Goal: Information Seeking & Learning: Learn about a topic

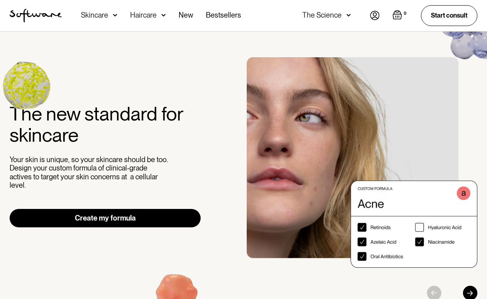
click at [374, 14] on img at bounding box center [375, 15] width 10 height 9
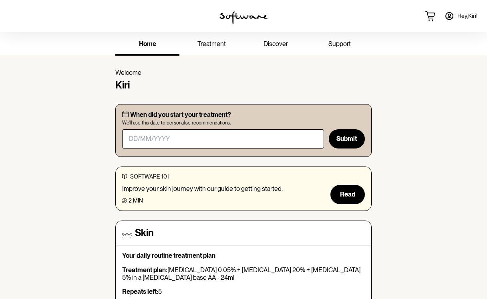
click at [464, 15] on span "Hey, [PERSON_NAME] !" at bounding box center [467, 16] width 20 height 7
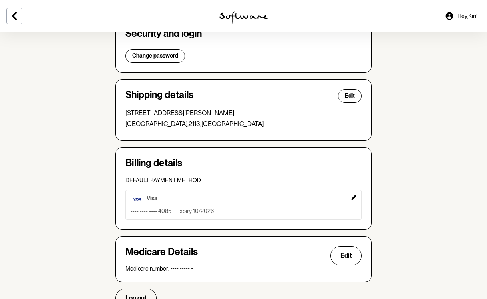
scroll to position [192, 0]
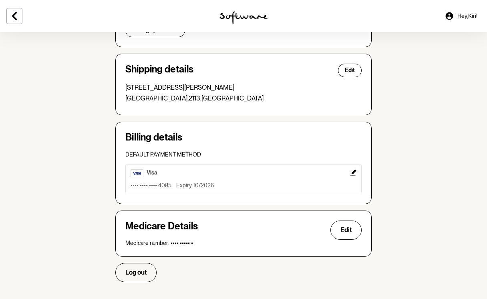
click at [355, 171] on icon "Edit" at bounding box center [353, 172] width 6 height 6
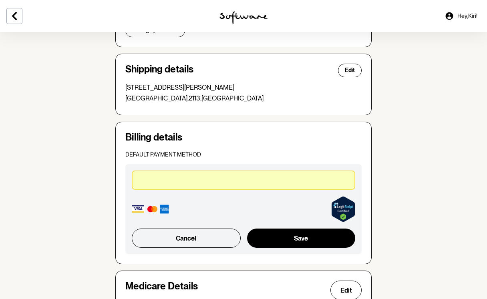
click at [375, 160] on div "Your details Edit Name: [PERSON_NAME] Email: [EMAIL_ADDRESS][DOMAIN_NAME] Phone…" at bounding box center [243, 113] width 269 height 484
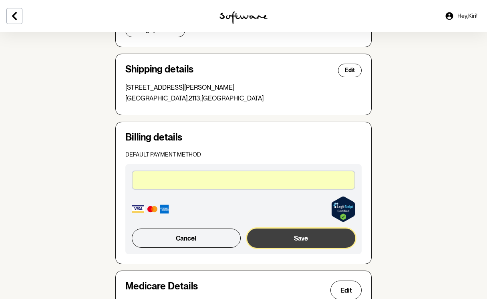
click at [298, 238] on button "Save" at bounding box center [301, 238] width 108 height 19
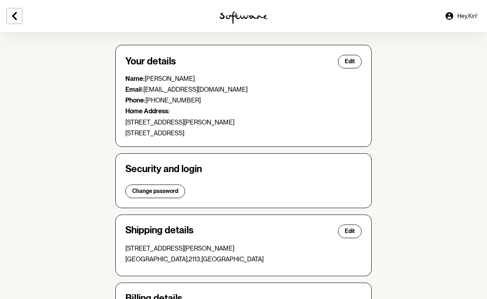
scroll to position [30, 0]
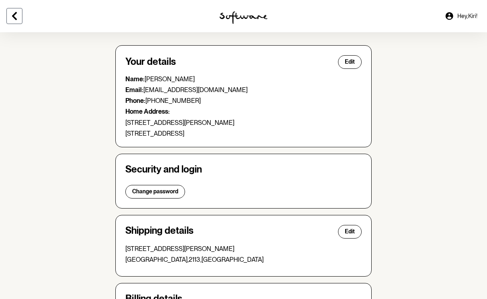
click at [17, 15] on icon at bounding box center [15, 16] width 10 height 10
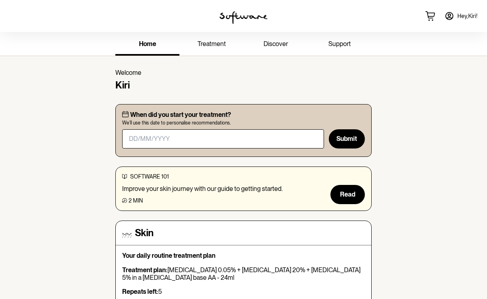
click at [219, 41] on span "treatment" at bounding box center [211, 44] width 28 height 8
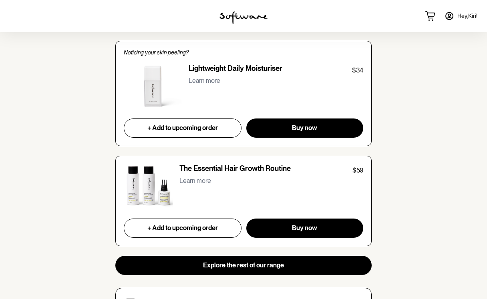
scroll to position [794, 0]
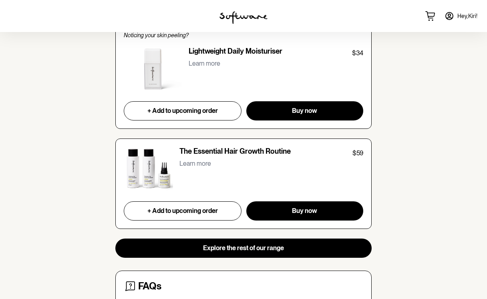
click at [187, 163] on p "Learn more" at bounding box center [195, 164] width 32 height 8
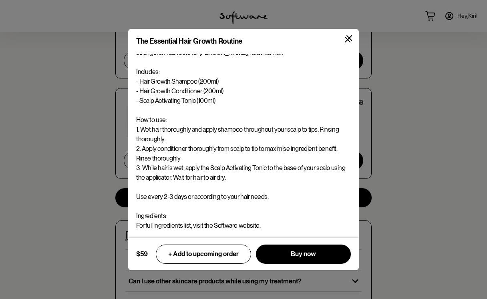
scroll to position [845, 0]
click at [347, 37] on icon at bounding box center [349, 38] width 6 height 6
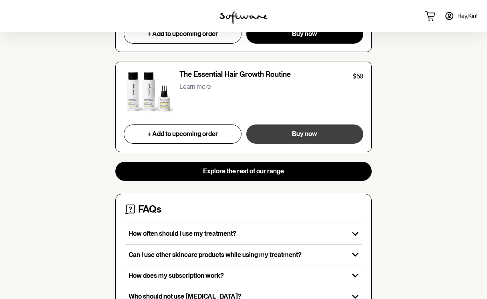
scroll to position [879, 0]
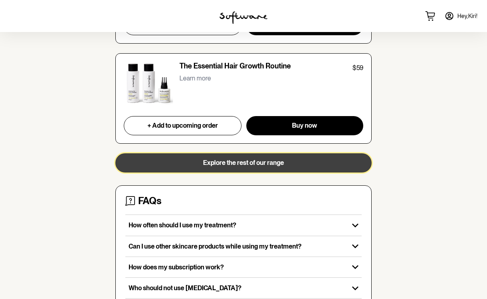
click at [233, 159] on span "Explore the rest of our range" at bounding box center [243, 163] width 81 height 8
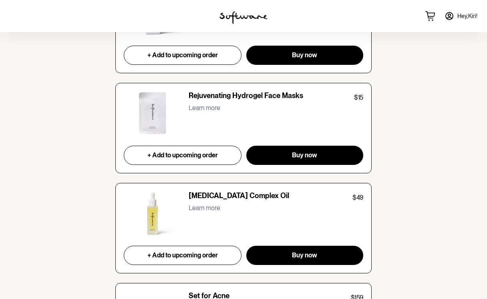
scroll to position [2155, 0]
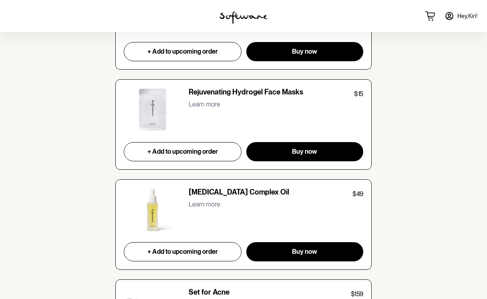
click at [204, 103] on p "Learn more" at bounding box center [205, 104] width 32 height 8
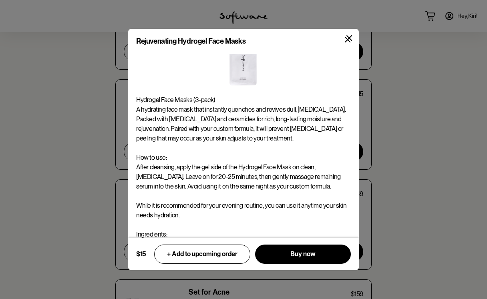
scroll to position [30, 0]
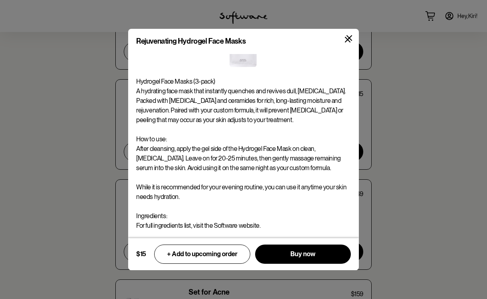
click at [412, 100] on div "Rejuvenating Hydrogel Face Masks Hydrogel Face Masks (3-pack) A hydrating face …" at bounding box center [243, 149] width 487 height 299
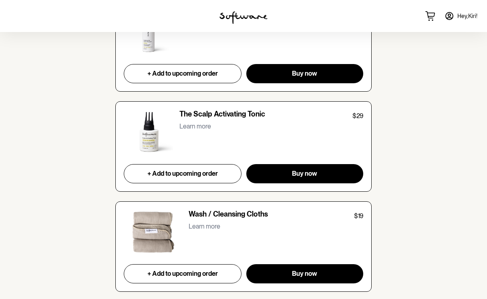
scroll to position [3034, 0]
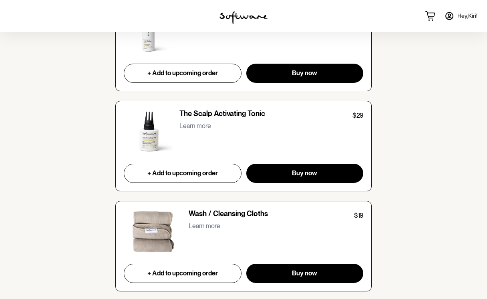
click at [197, 126] on p "Learn more" at bounding box center [195, 126] width 32 height 8
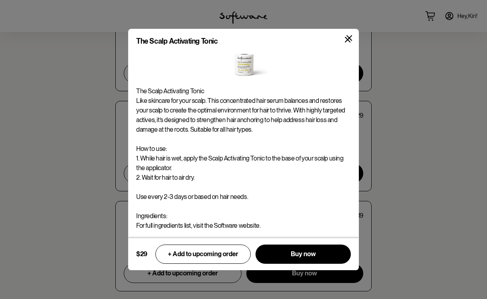
scroll to position [0, 0]
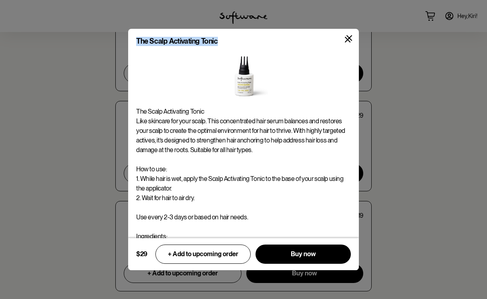
drag, startPoint x: 216, startPoint y: 41, endPoint x: 137, endPoint y: 40, distance: 78.5
click at [137, 40] on div "The Scalp Activating Tonic" at bounding box center [177, 41] width 82 height 9
copy div "The Scalp Activating Tonic"
click at [349, 35] on icon at bounding box center [349, 38] width 6 height 6
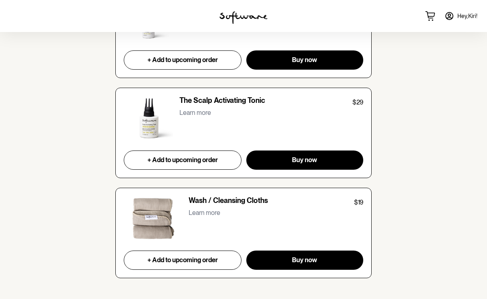
scroll to position [3049, 0]
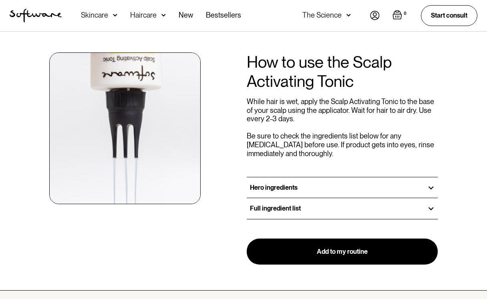
scroll to position [874, 0]
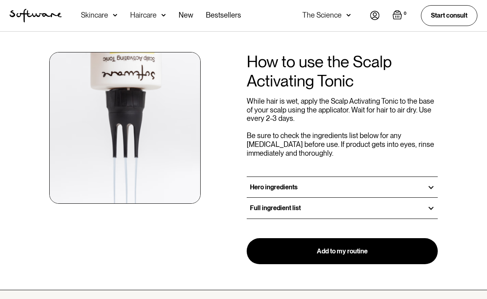
click at [330, 177] on div "Hero ingredients" at bounding box center [342, 187] width 191 height 20
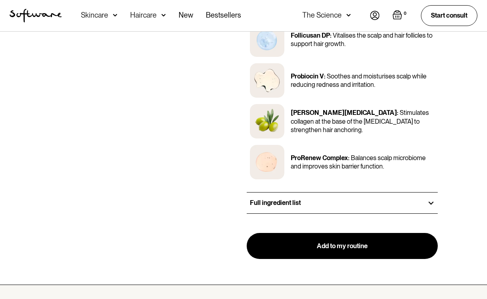
scroll to position [1098, 0]
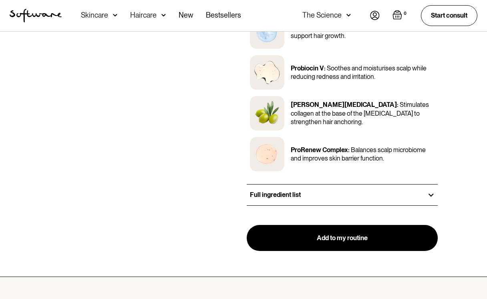
click at [266, 191] on h3 "Full ingredient list" at bounding box center [275, 195] width 51 height 8
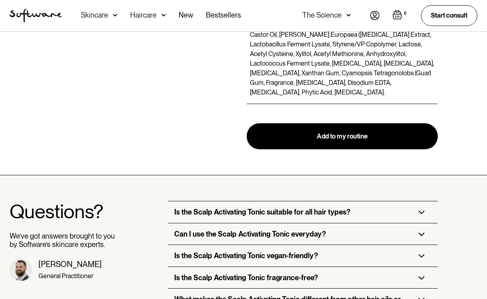
scroll to position [1303, 0]
